Goal: Book appointment/travel/reservation

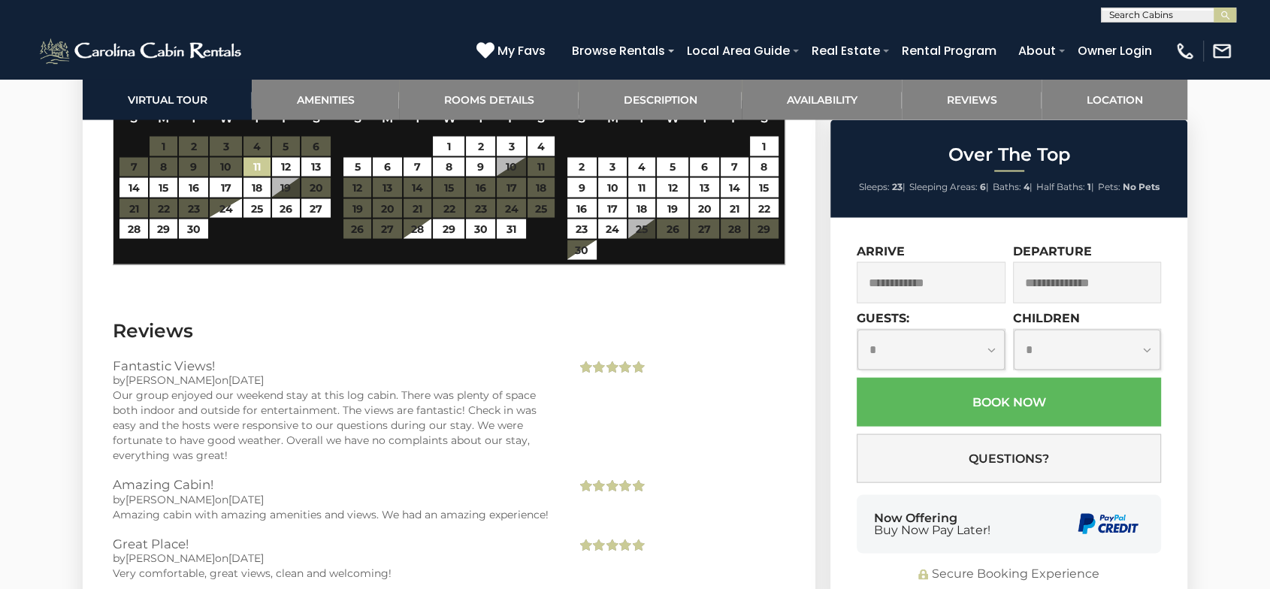
scroll to position [2755, 0]
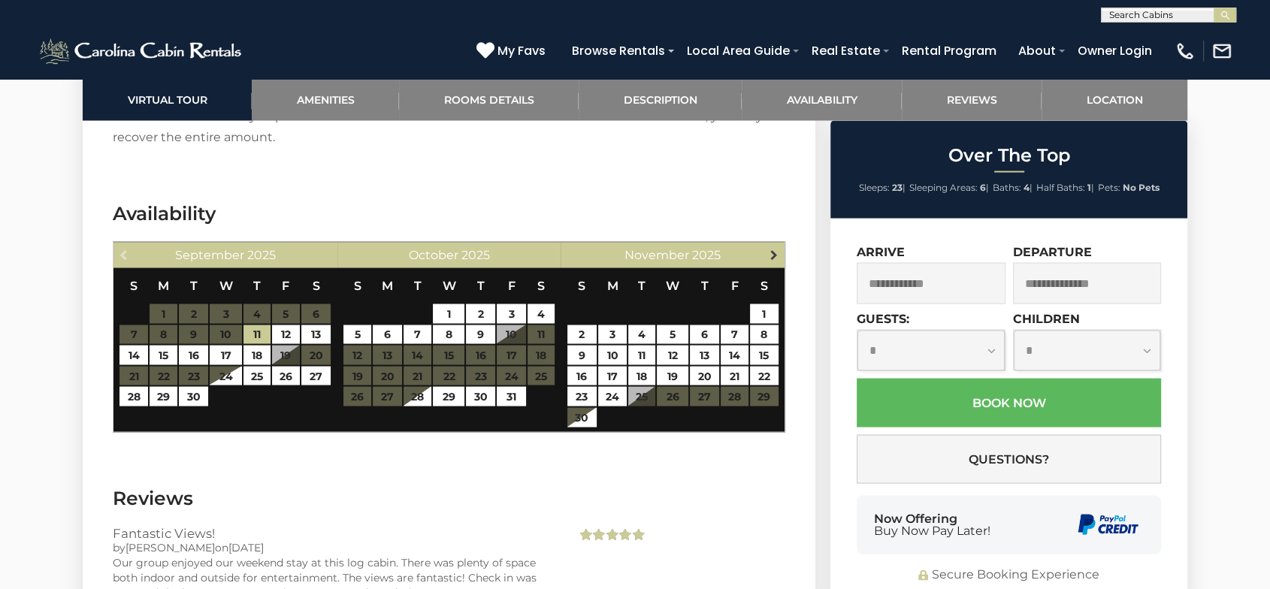
click at [768, 248] on span "Next" at bounding box center [773, 254] width 12 height 12
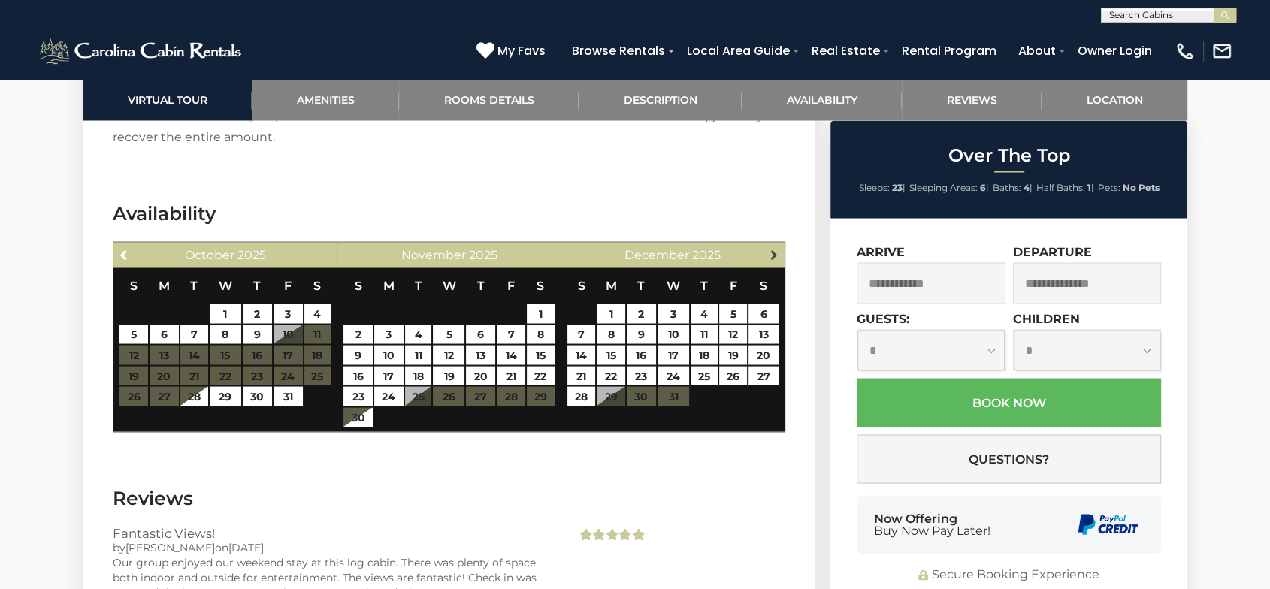
click at [776, 250] on span "Next" at bounding box center [773, 254] width 12 height 12
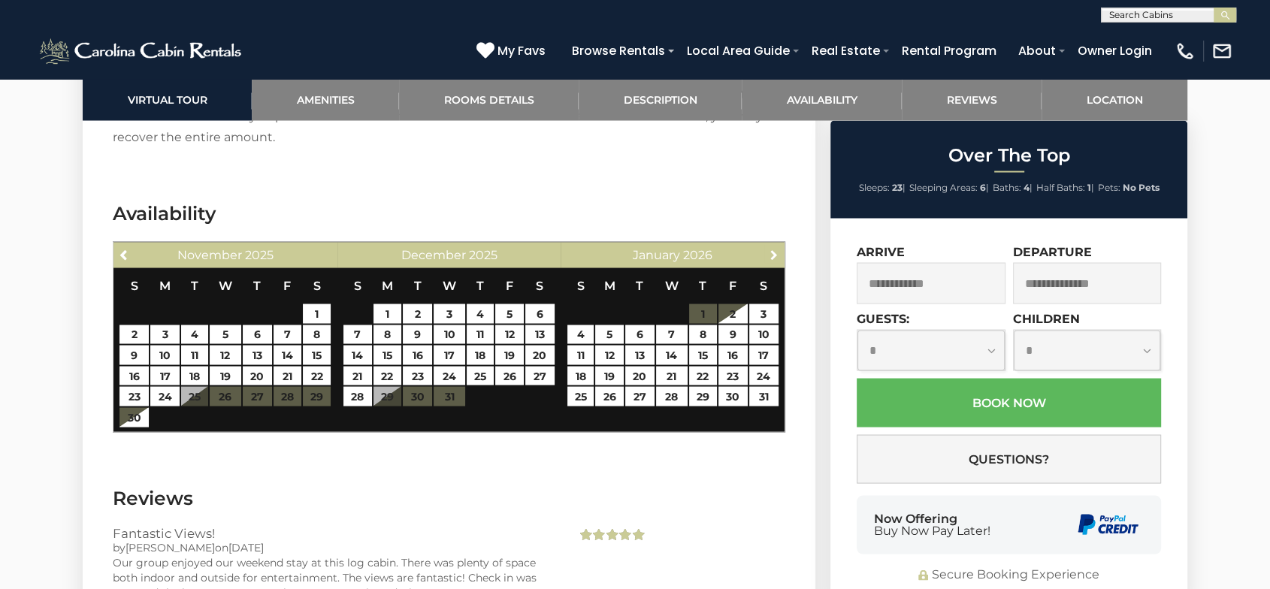
click at [776, 250] on span "Next" at bounding box center [773, 254] width 12 height 12
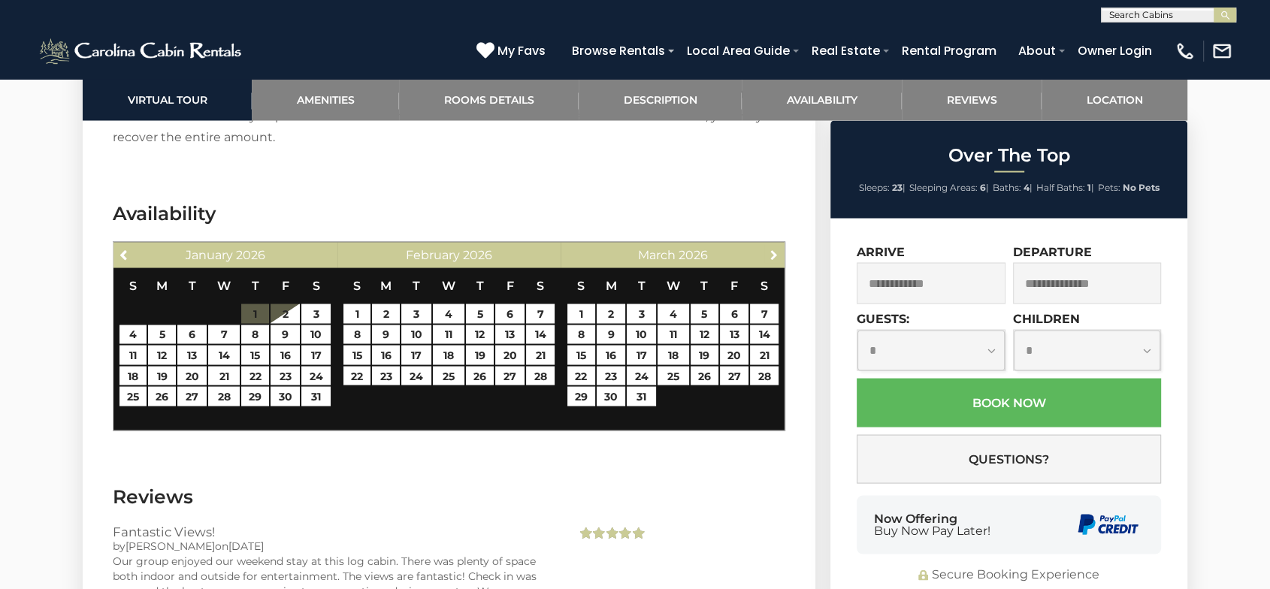
click at [776, 250] on span "Next" at bounding box center [773, 254] width 12 height 12
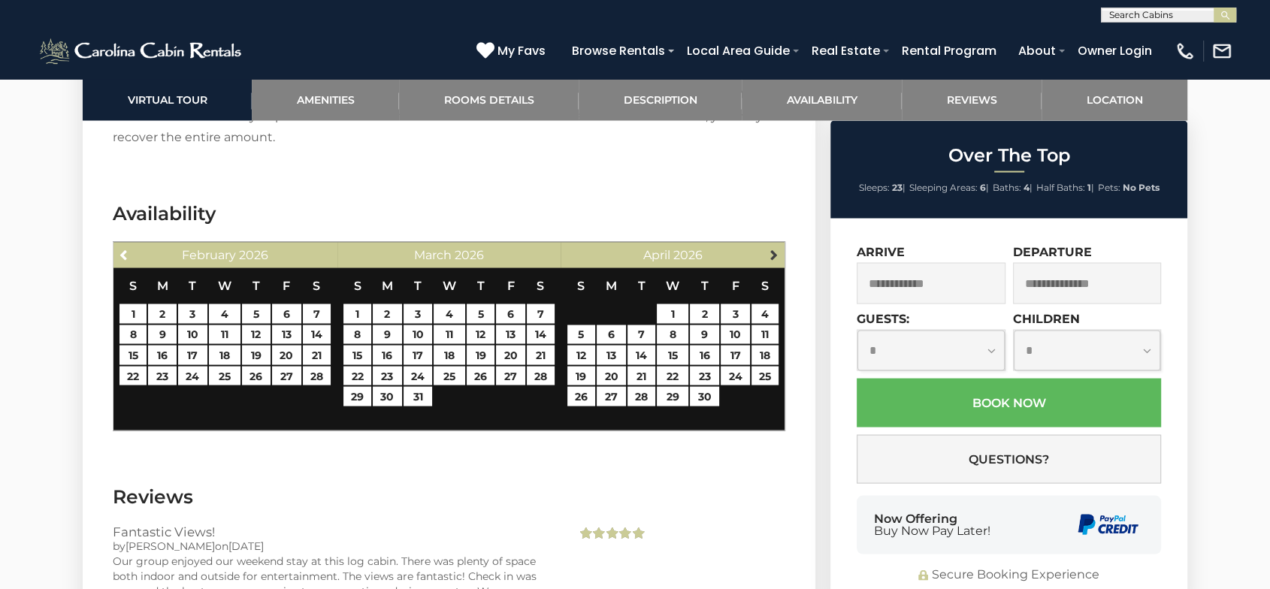
click at [776, 259] on link "Next" at bounding box center [773, 253] width 19 height 19
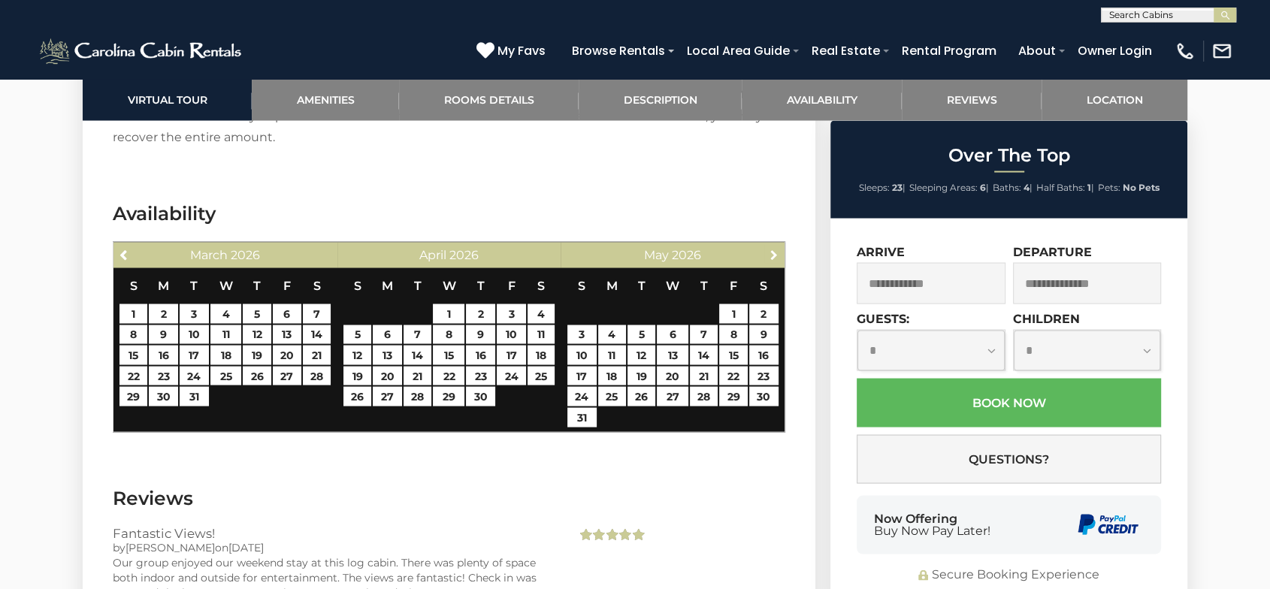
click at [776, 259] on link "Next" at bounding box center [773, 253] width 19 height 19
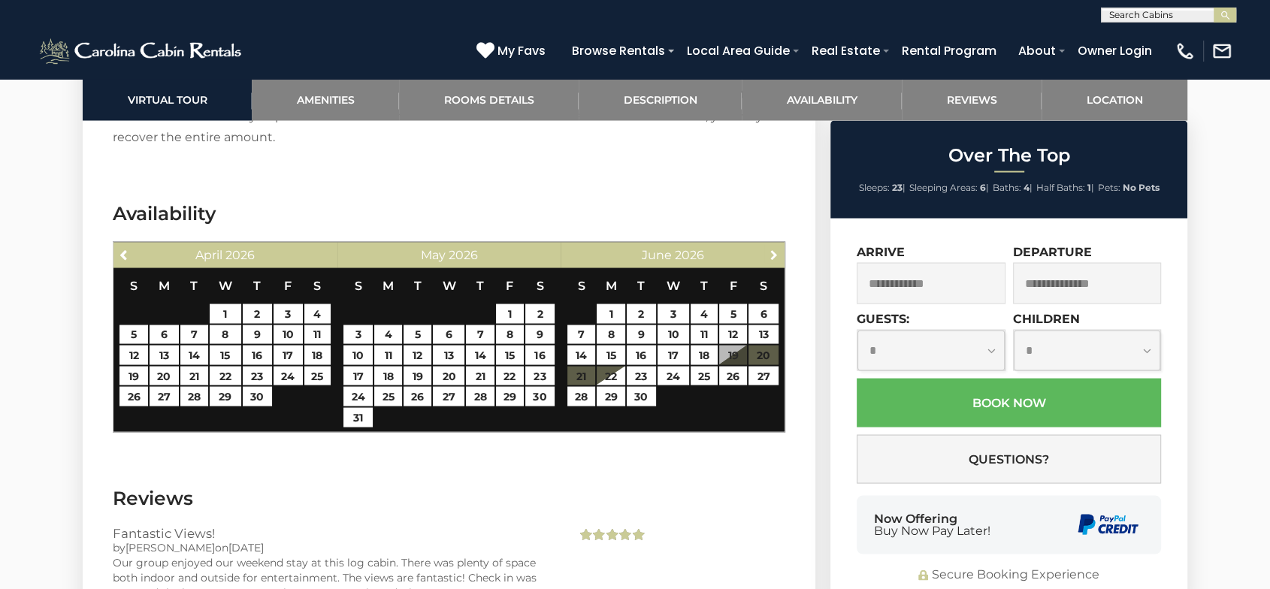
click at [776, 259] on link "Next" at bounding box center [773, 253] width 19 height 19
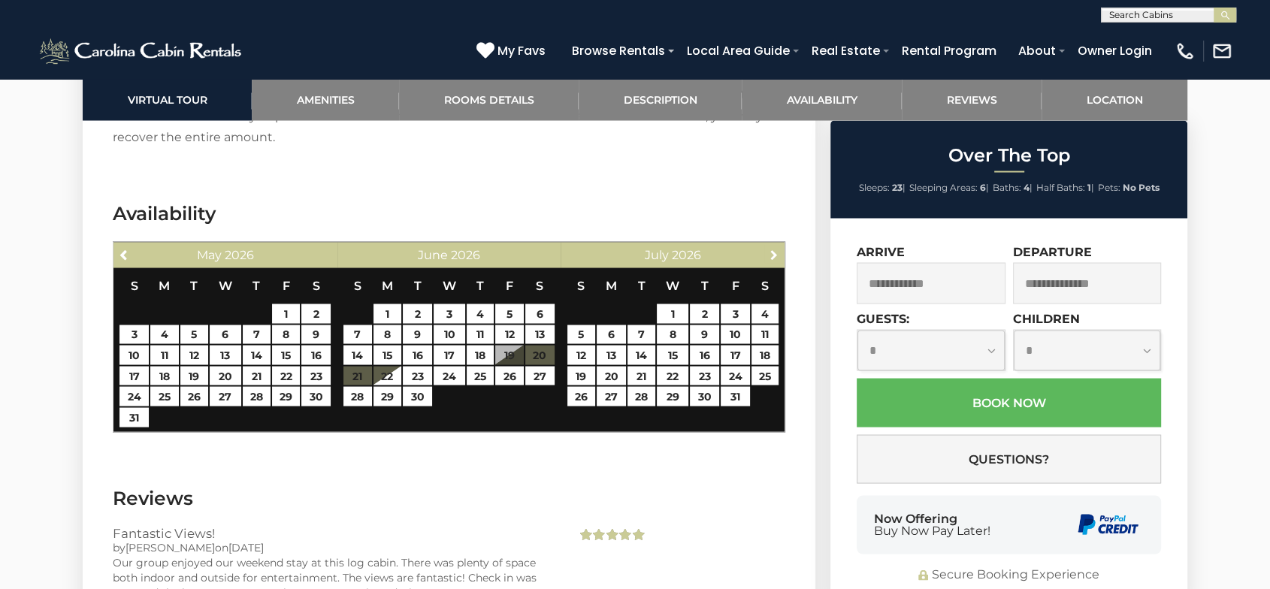
click at [776, 259] on link "Next" at bounding box center [773, 253] width 19 height 19
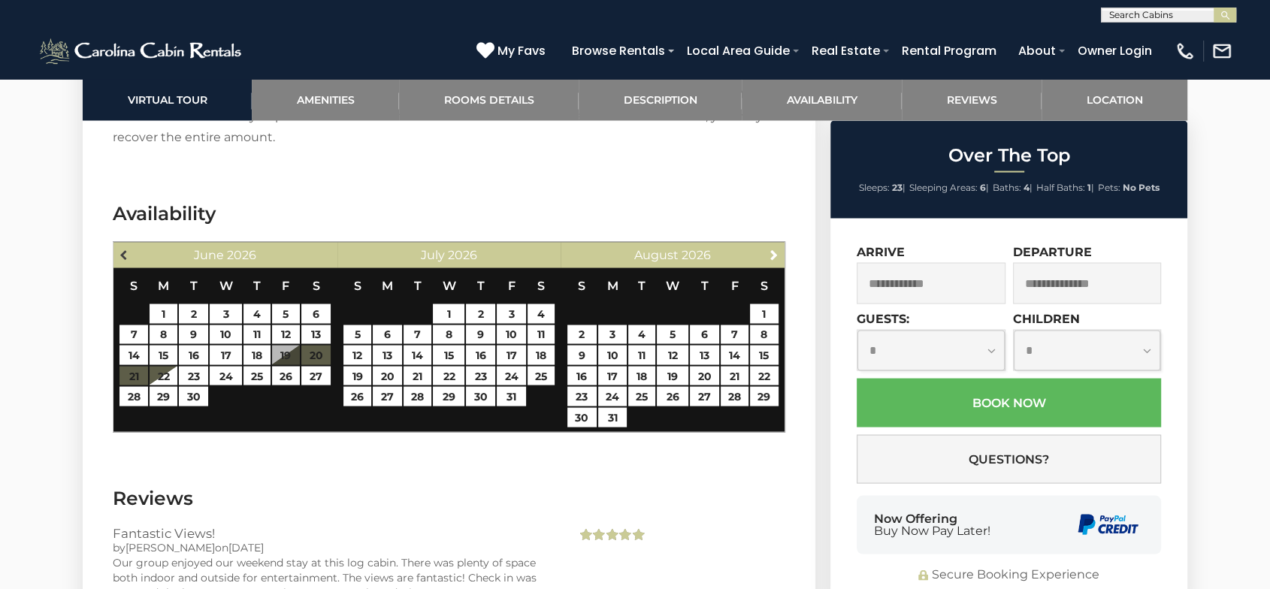
click at [126, 257] on span "Previous" at bounding box center [125, 254] width 12 height 12
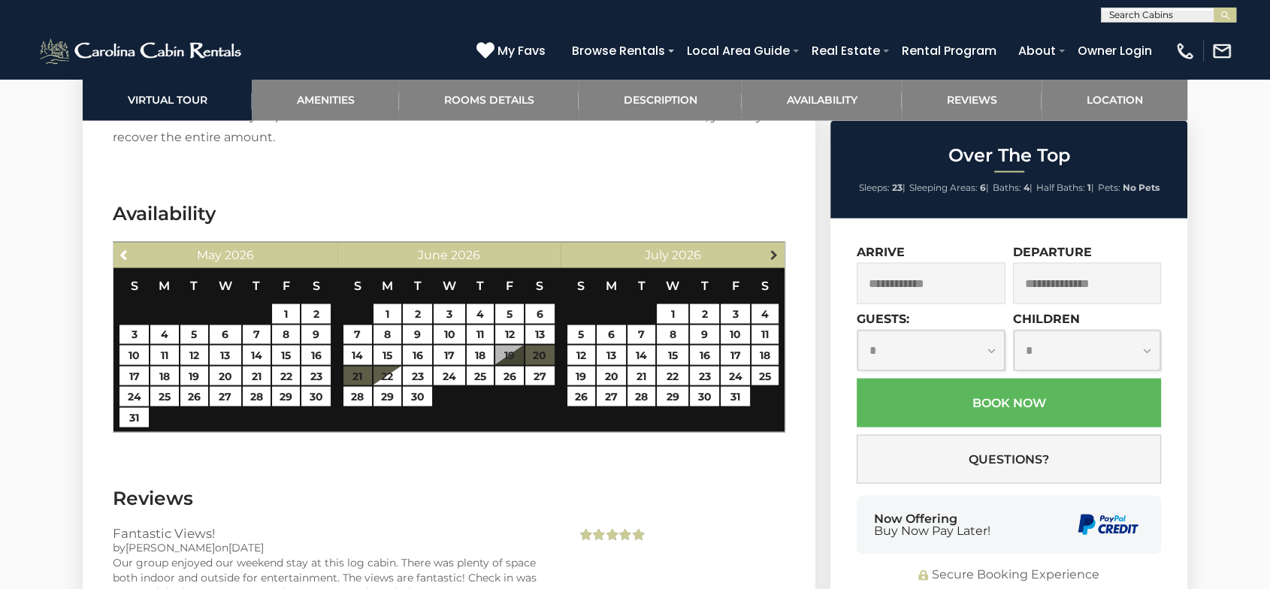
click at [773, 251] on span "Next" at bounding box center [773, 254] width 12 height 12
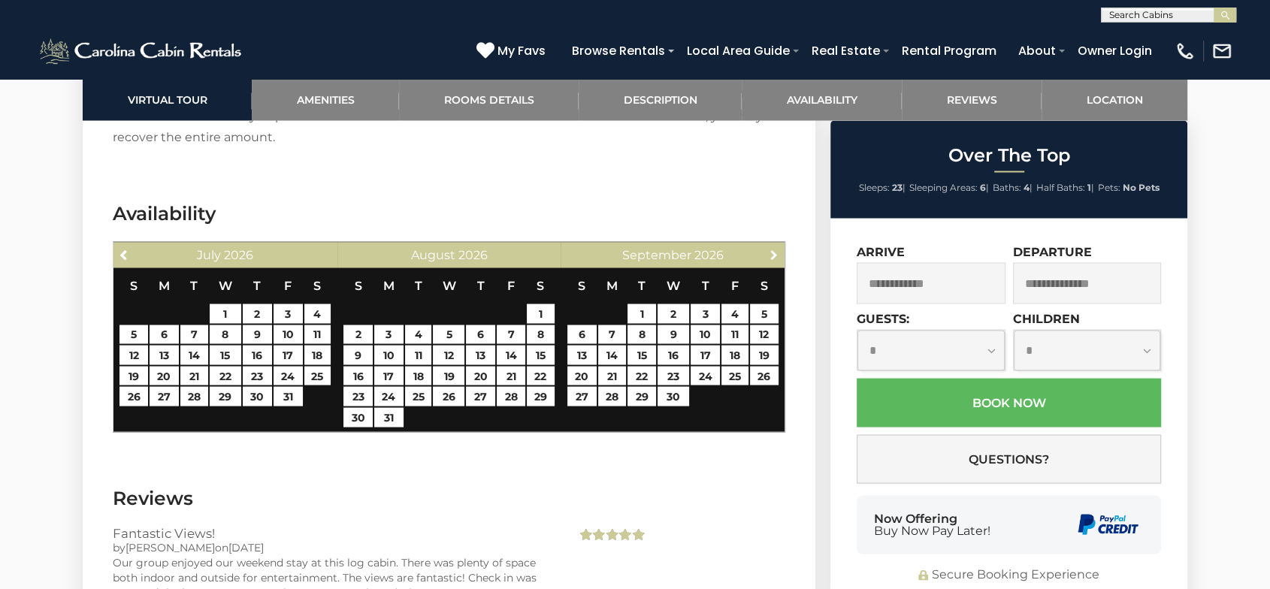
click at [773, 251] on span "Next" at bounding box center [773, 254] width 12 height 12
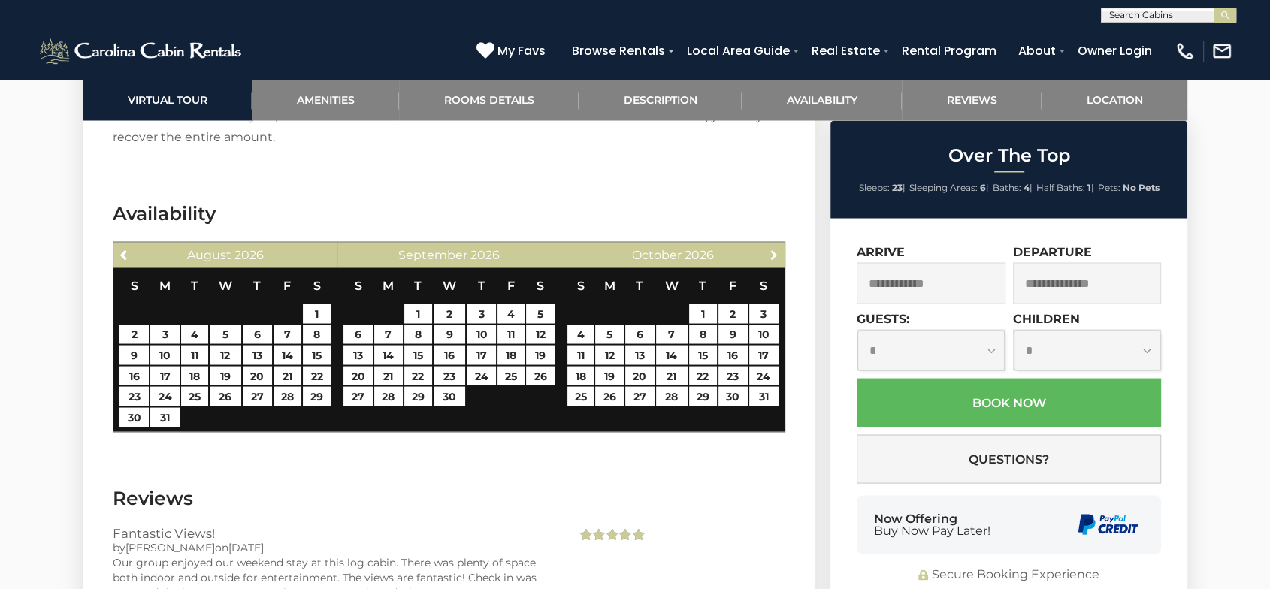
click at [773, 251] on span "Next" at bounding box center [773, 254] width 12 height 12
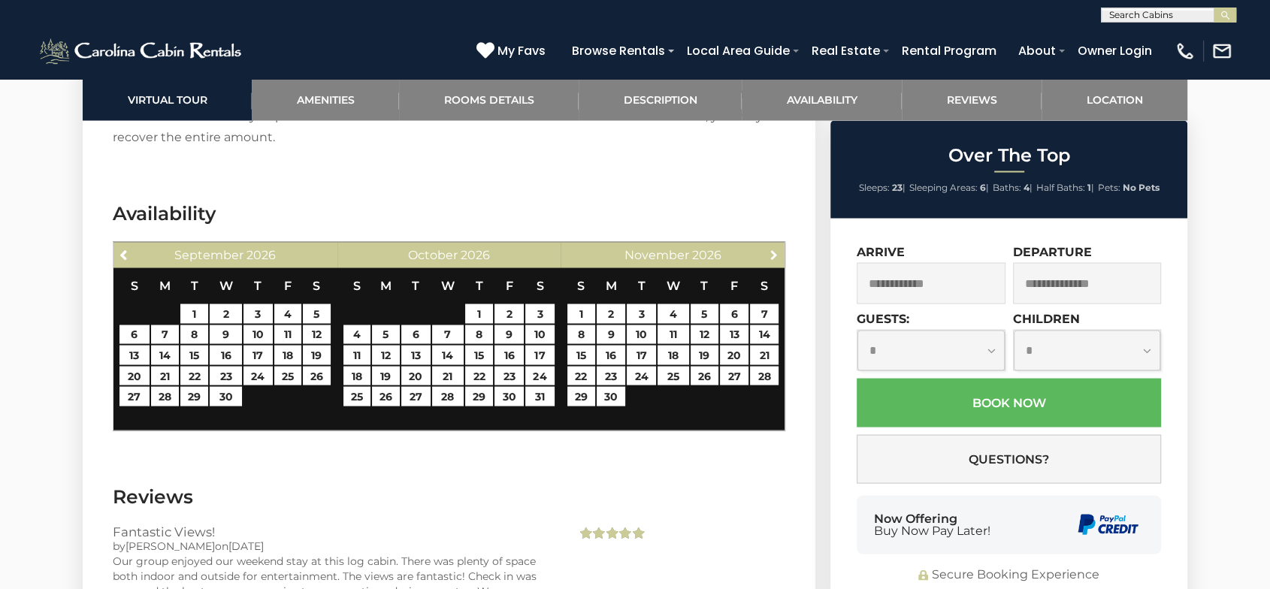
click at [773, 251] on span "Next" at bounding box center [773, 254] width 12 height 12
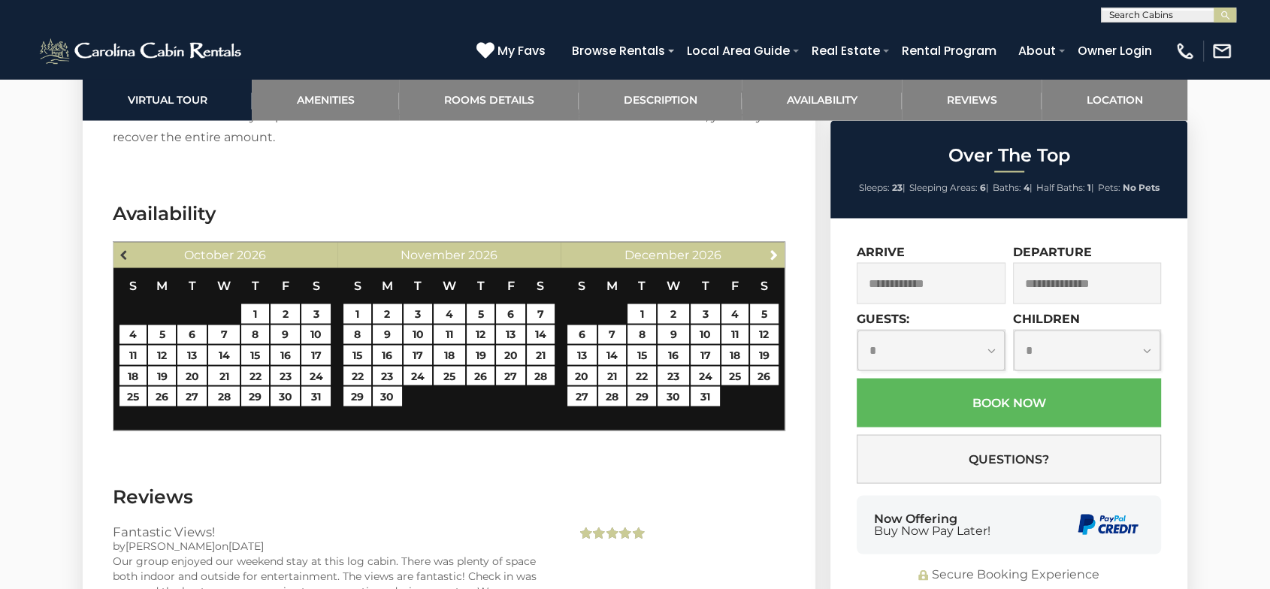
click at [119, 256] on span "Previous" at bounding box center [125, 254] width 12 height 12
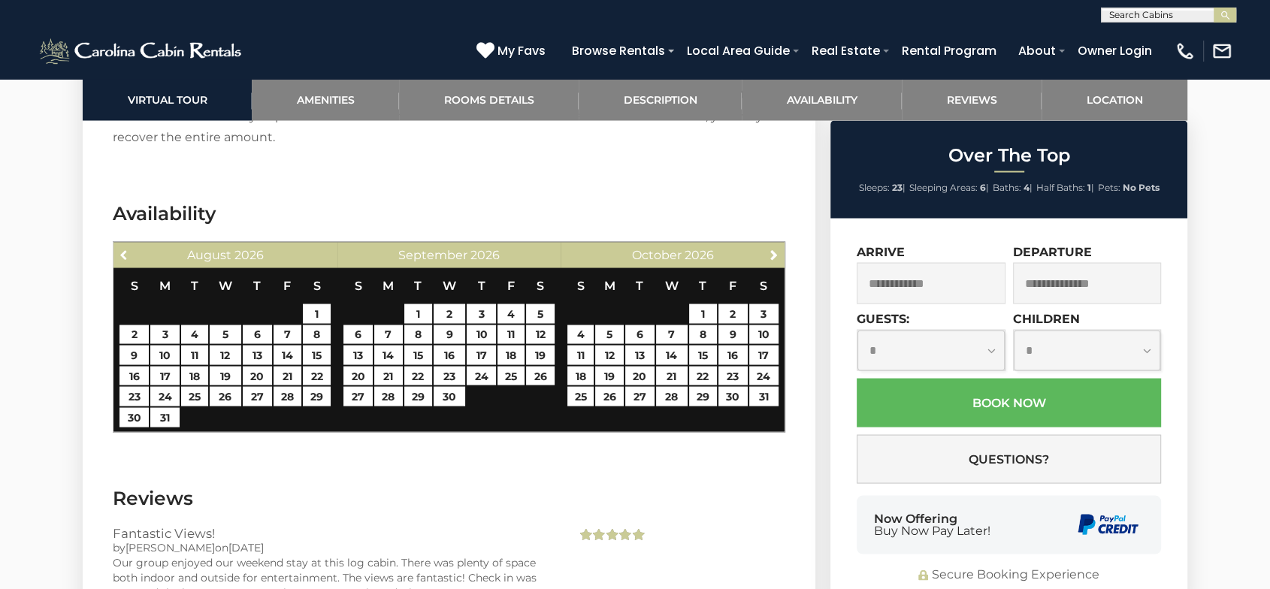
click at [119, 256] on span "Previous" at bounding box center [125, 254] width 12 height 12
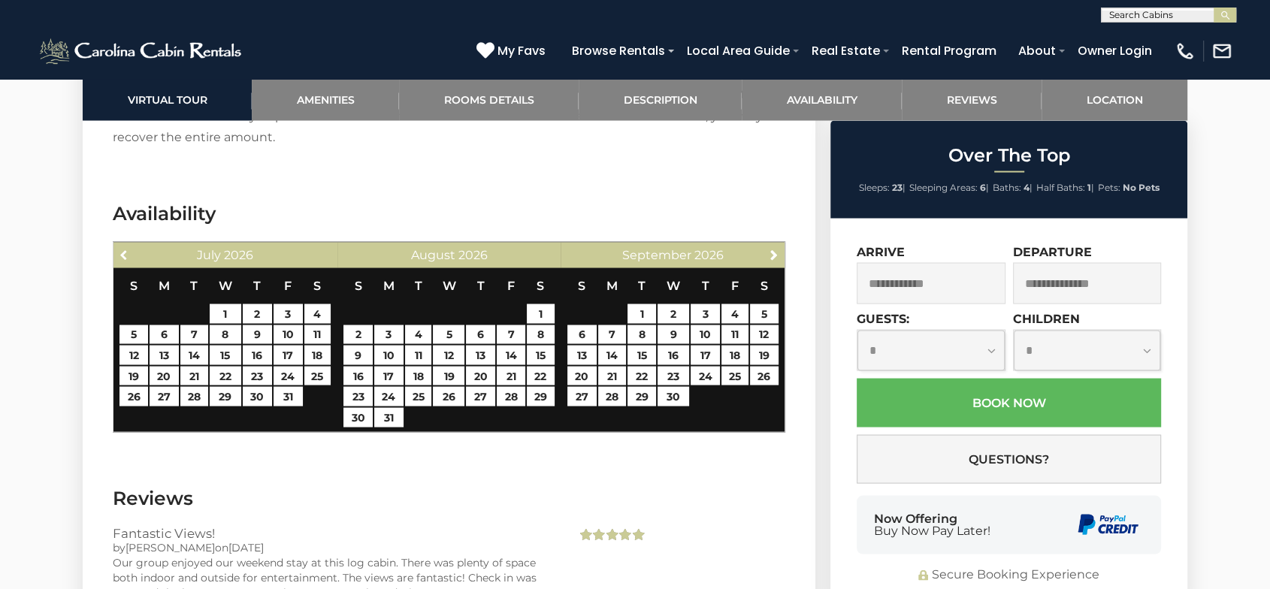
click at [119, 256] on span "Previous" at bounding box center [125, 254] width 12 height 12
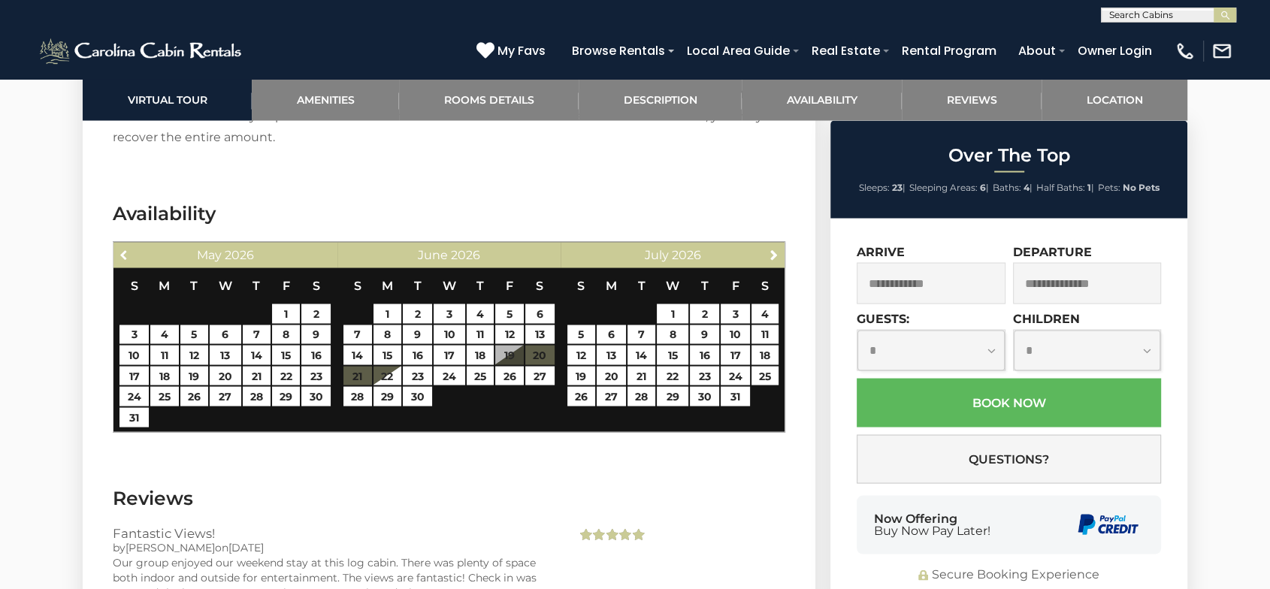
click at [119, 256] on span "Previous" at bounding box center [125, 254] width 12 height 12
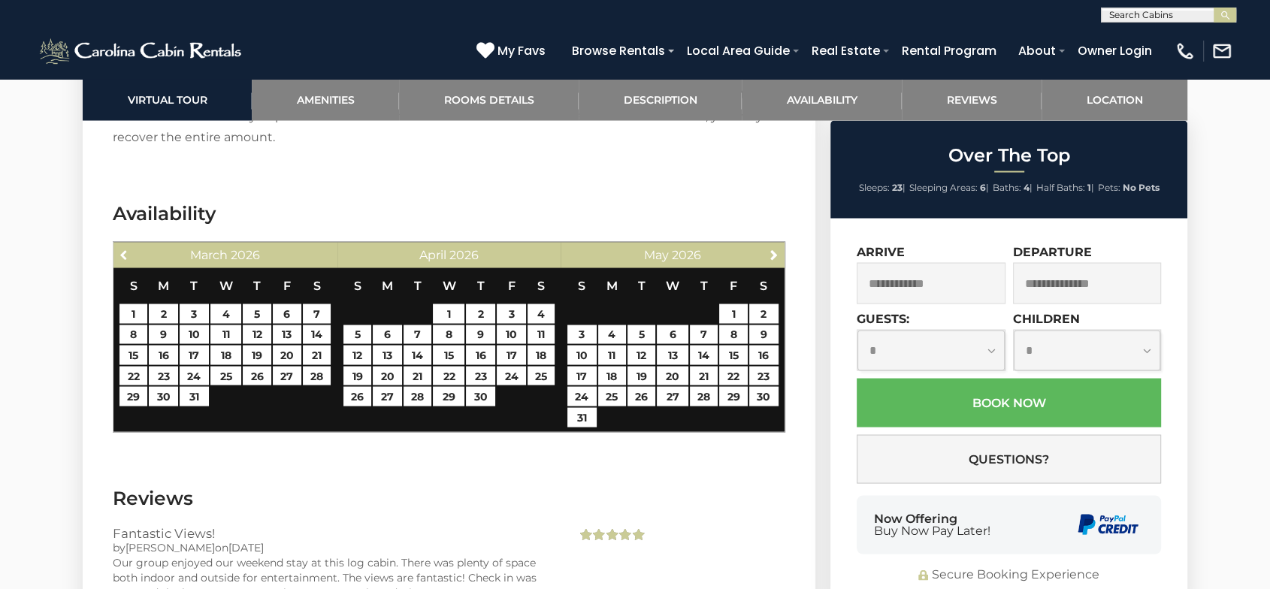
click at [119, 256] on span "Previous" at bounding box center [125, 254] width 12 height 12
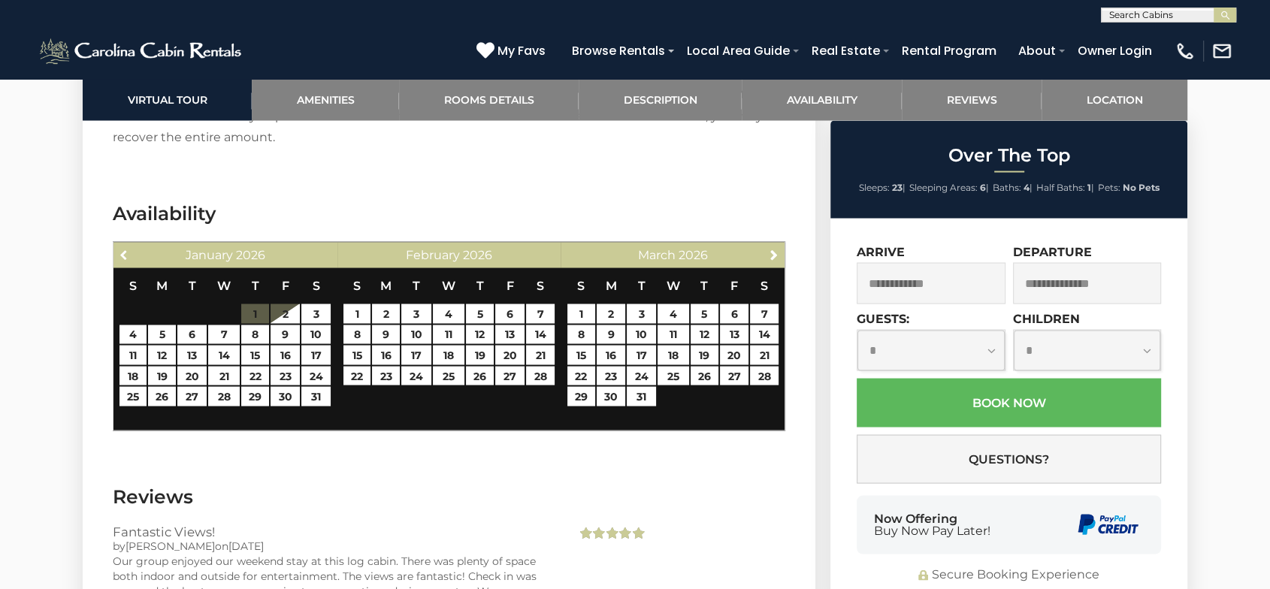
click at [119, 256] on span "Previous" at bounding box center [125, 254] width 12 height 12
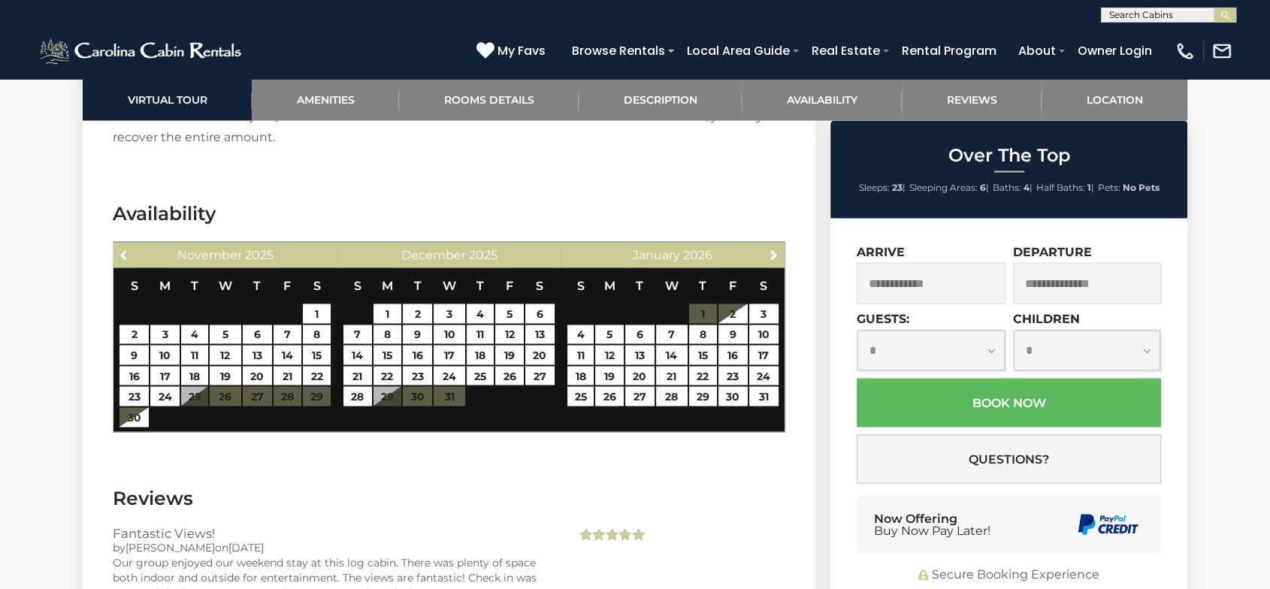
click at [119, 256] on span "Previous" at bounding box center [125, 254] width 12 height 12
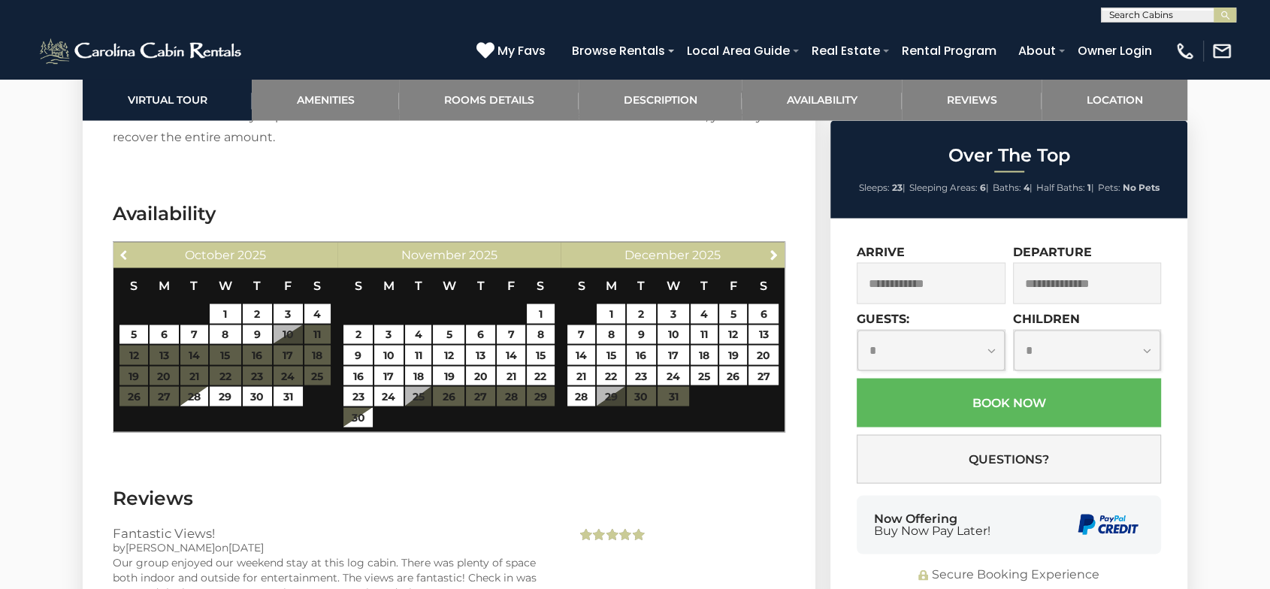
click at [119, 256] on span "Previous" at bounding box center [125, 254] width 12 height 12
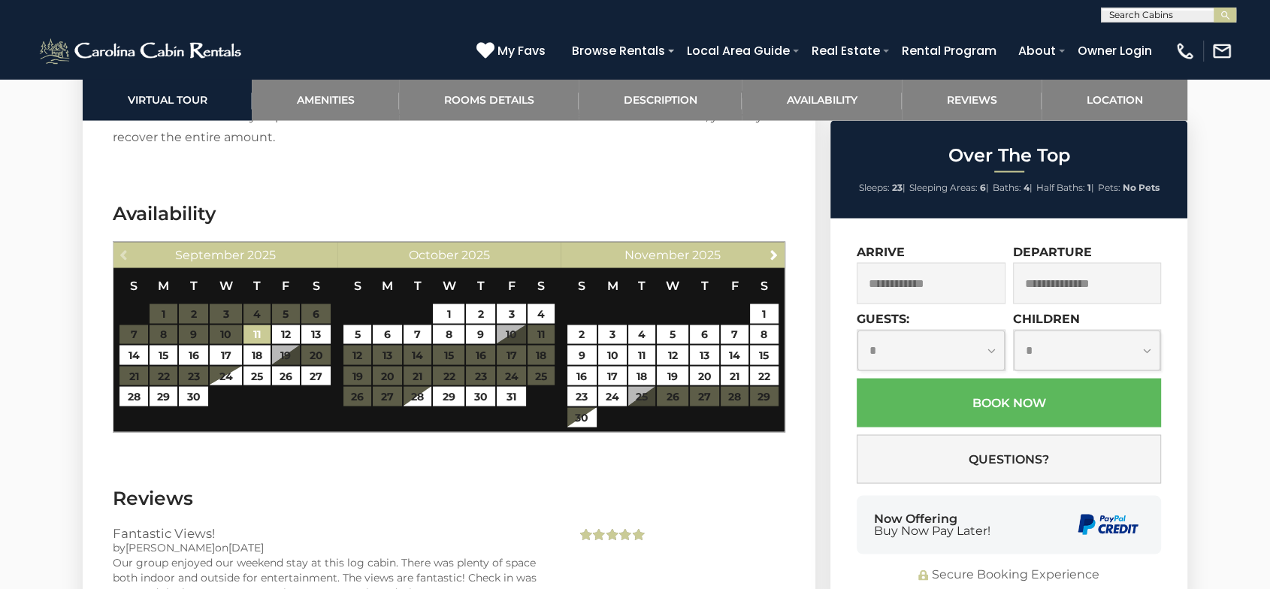
click at [118, 256] on div "Previous [DATE]" at bounding box center [225, 255] width 224 height 26
click at [121, 254] on div "Previous [DATE]" at bounding box center [225, 255] width 224 height 26
click at [776, 254] on span "Next" at bounding box center [773, 254] width 12 height 12
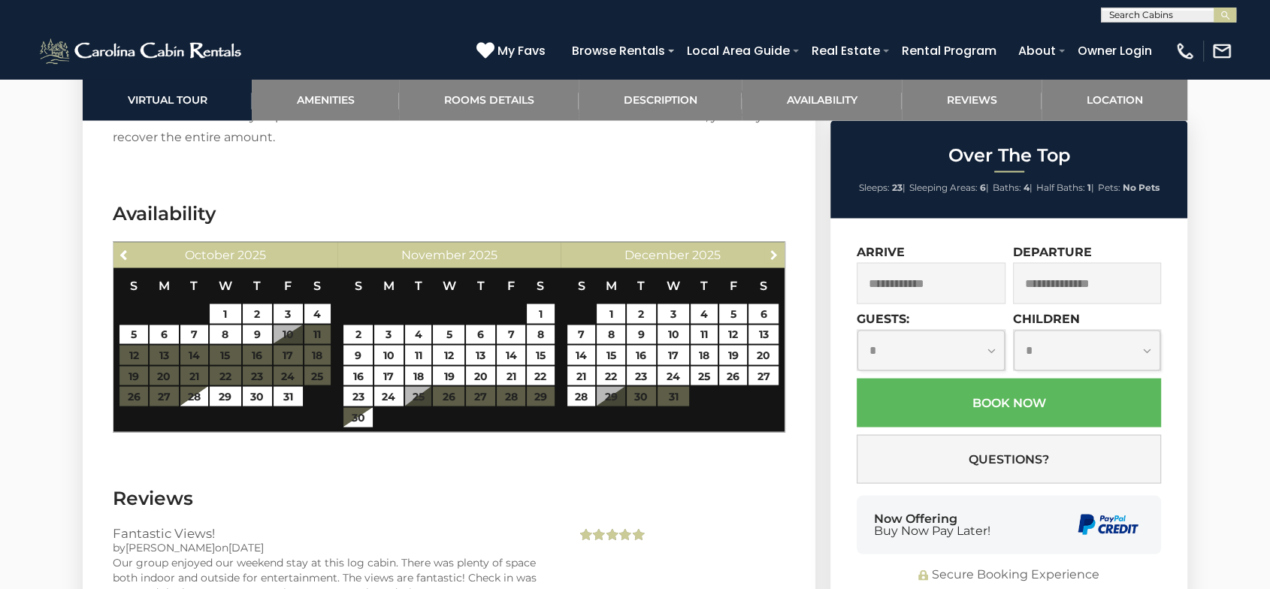
click at [776, 254] on span "Next" at bounding box center [773, 254] width 12 height 12
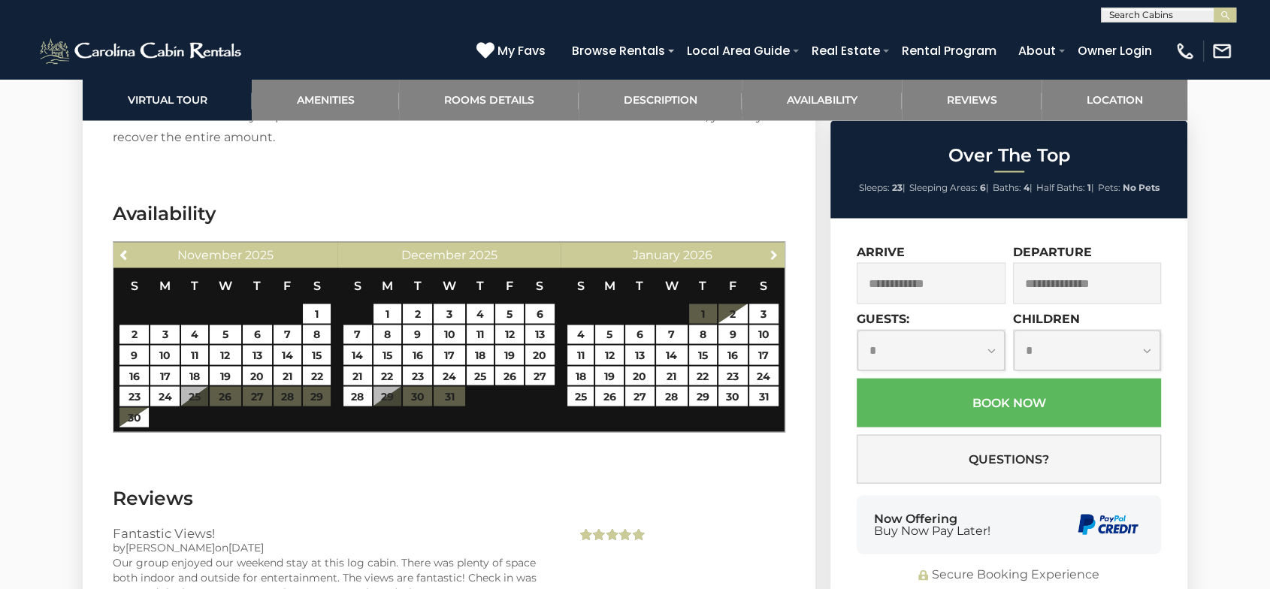
click at [776, 254] on span "Next" at bounding box center [773, 254] width 12 height 12
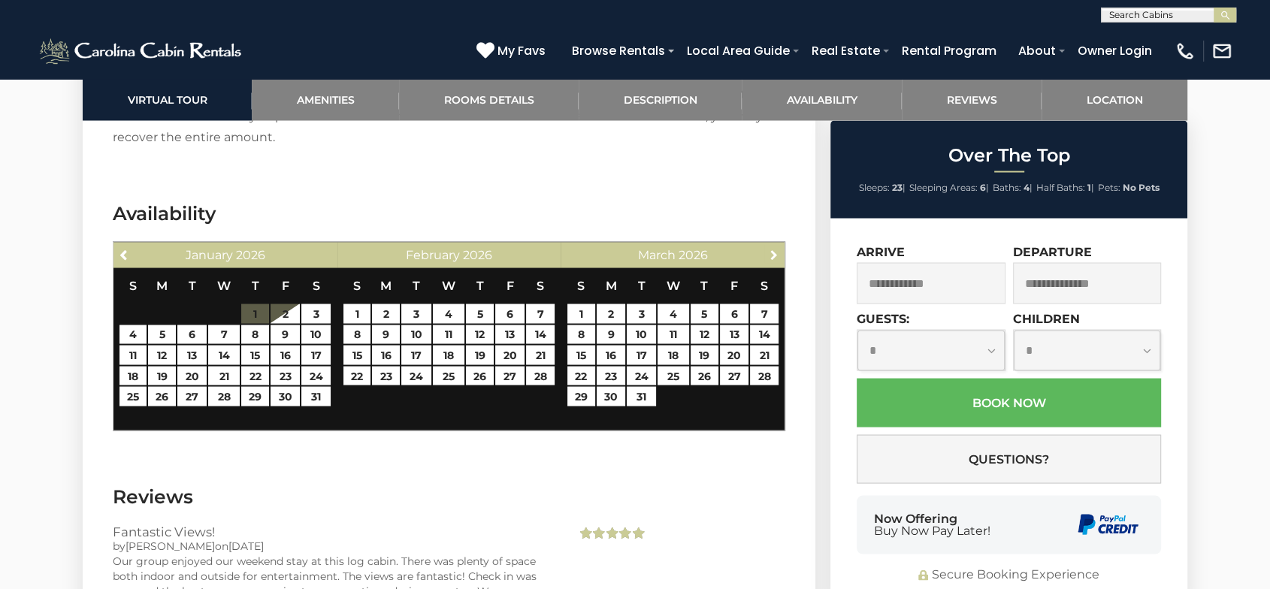
click at [776, 254] on span "Next" at bounding box center [773, 254] width 12 height 12
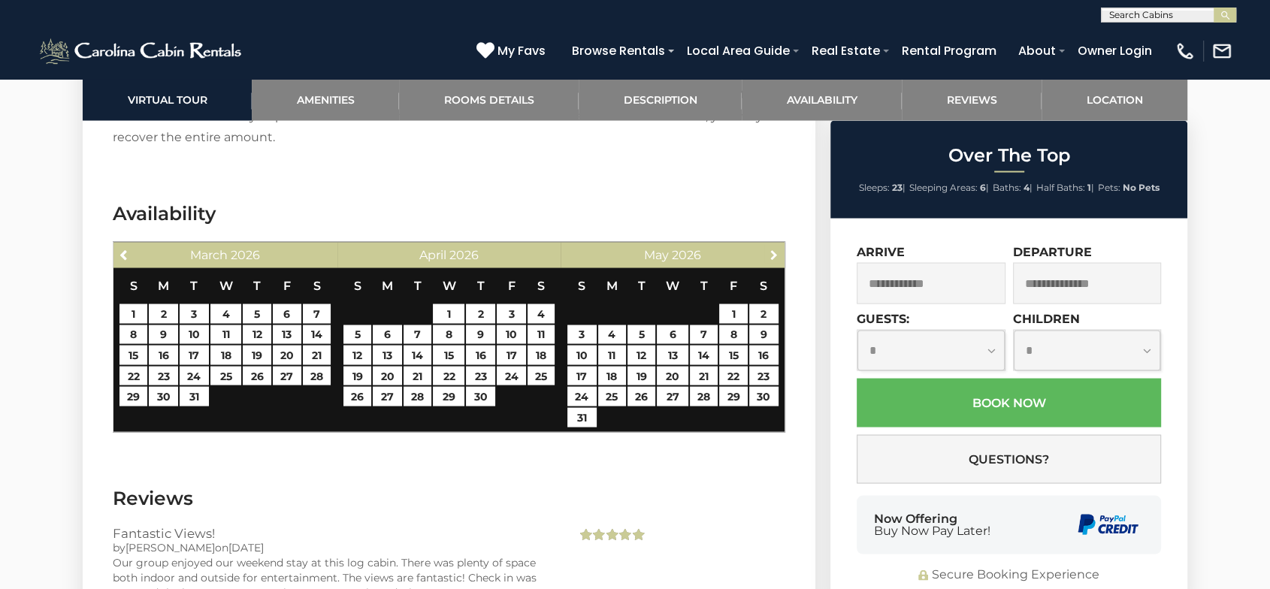
click at [776, 254] on span "Next" at bounding box center [773, 254] width 12 height 12
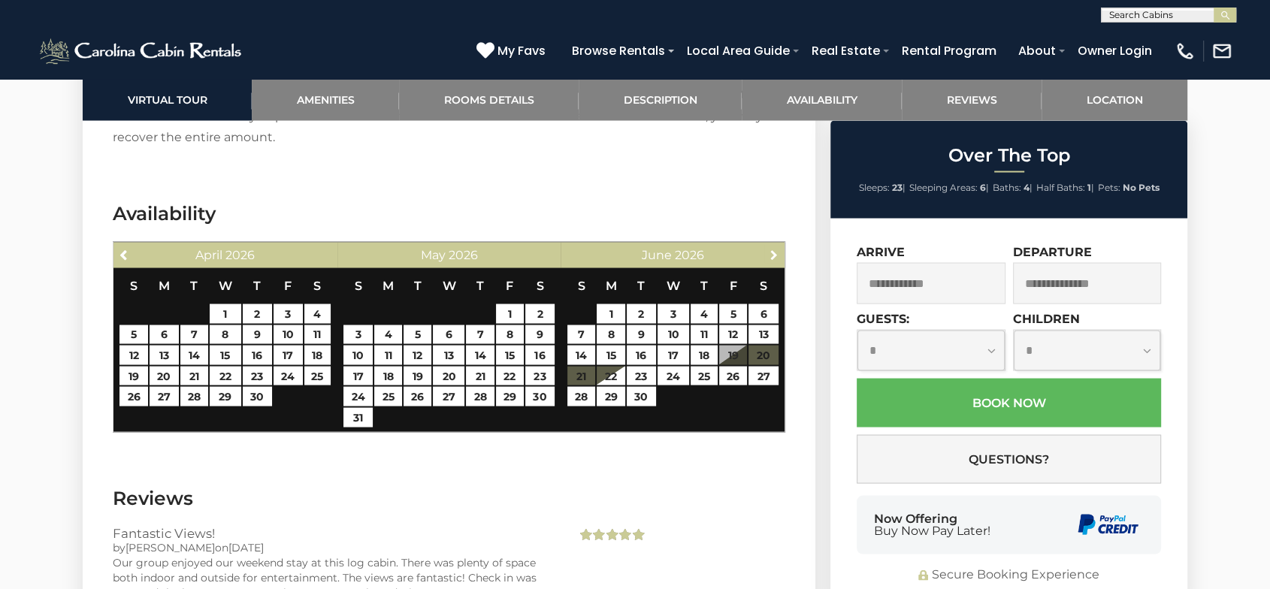
click at [776, 254] on span "Next" at bounding box center [773, 254] width 12 height 12
